Goal: Obtain resource: Download file/media

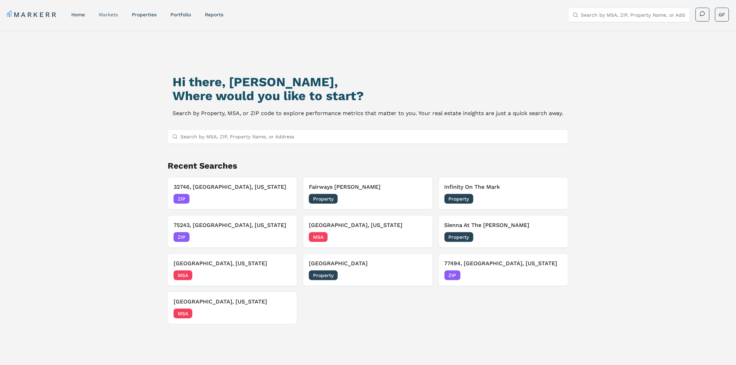
click at [111, 15] on link "markets" at bounding box center [108, 15] width 19 height 6
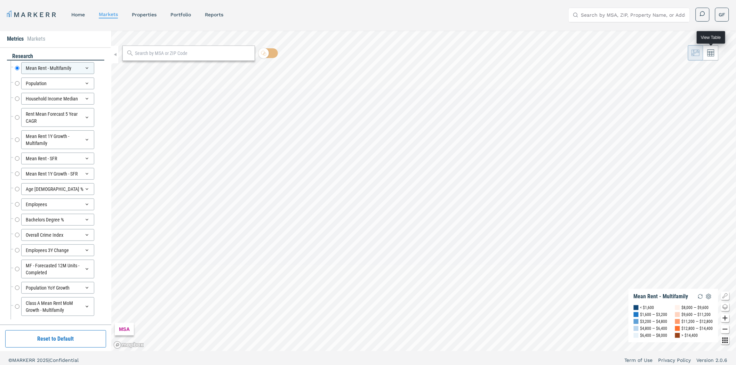
click at [711, 53] on icon at bounding box center [710, 53] width 7 height 7
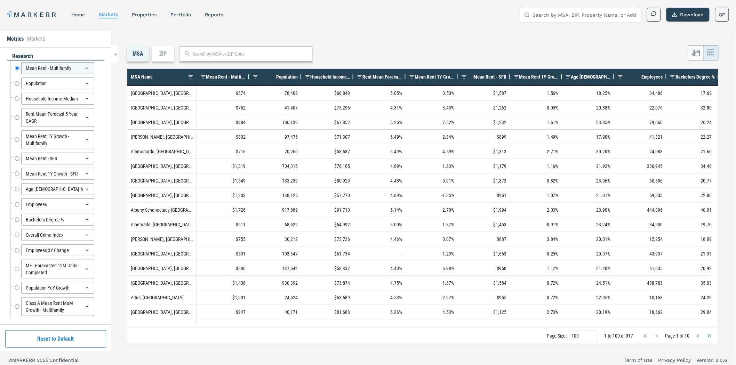
click at [255, 77] on span at bounding box center [255, 77] width 6 height 6
click at [285, 77] on span "Population" at bounding box center [287, 77] width 22 height 6
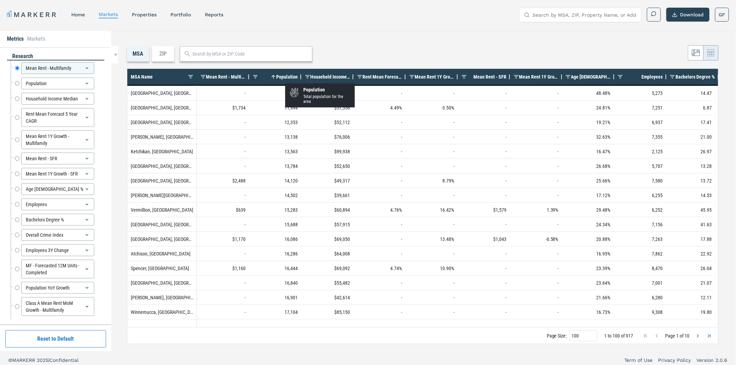
click at [254, 76] on span at bounding box center [255, 77] width 6 height 6
click at [256, 78] on span at bounding box center [255, 77] width 6 height 6
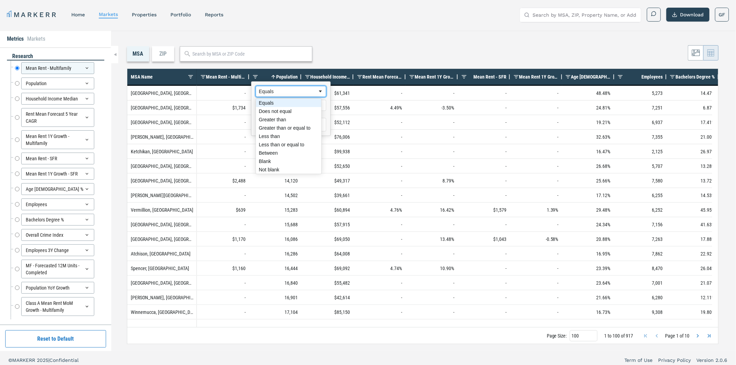
click at [264, 89] on div "Equals" at bounding box center [288, 92] width 59 height 6
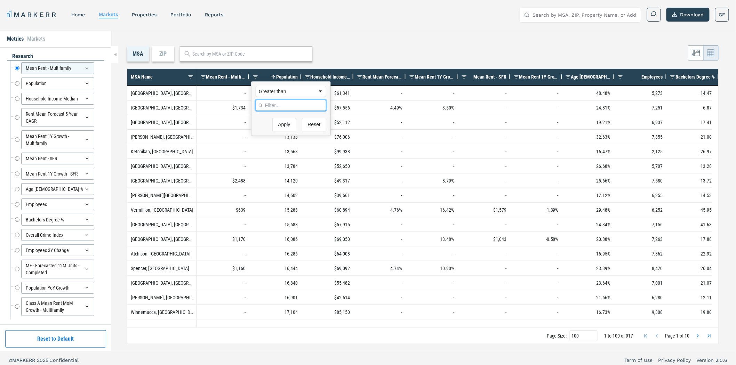
click at [273, 109] on input "Filter Value" at bounding box center [291, 105] width 71 height 11
type input "500000"
click at [279, 160] on button "Apply" at bounding box center [284, 161] width 24 height 14
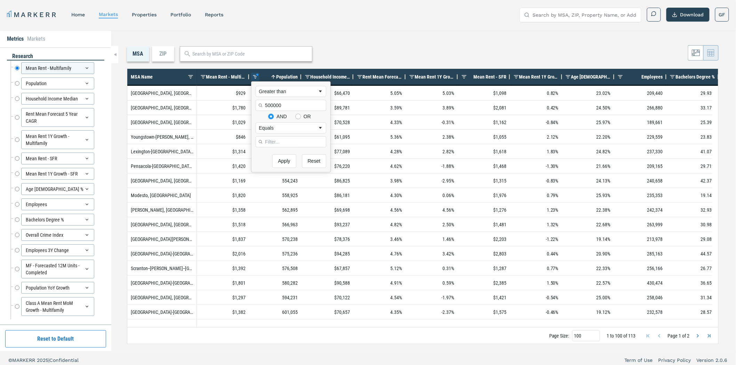
drag, startPoint x: 469, startPoint y: 46, endPoint x: 541, endPoint y: 51, distance: 72.2
click at [472, 47] on div "MSA ZIP" at bounding box center [423, 53] width 592 height 15
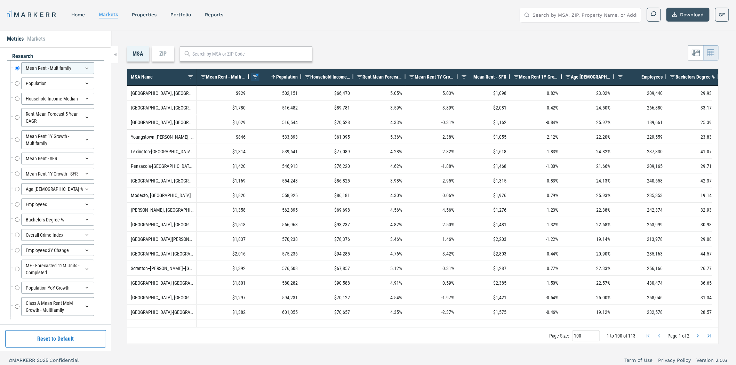
click at [685, 18] on button "Download" at bounding box center [687, 15] width 43 height 14
